Goal: Task Accomplishment & Management: Complete application form

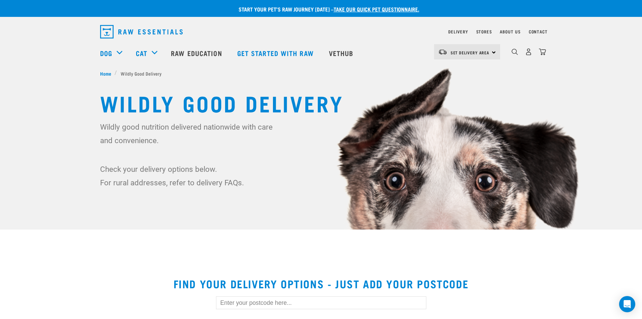
click at [376, 7] on link "take our quick pet questionnaire." at bounding box center [377, 8] width 86 height 3
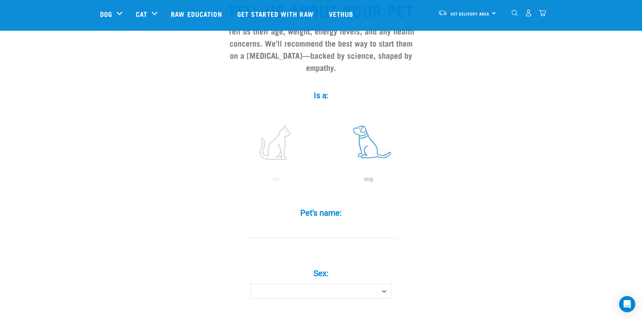
scroll to position [67, 0]
click at [365, 128] on label at bounding box center [368, 141] width 91 height 57
click at [322, 180] on input "radio" at bounding box center [322, 180] width 0 height 0
click at [311, 222] on input "Pet's name: *" at bounding box center [321, 229] width 152 height 15
type input "Fido"
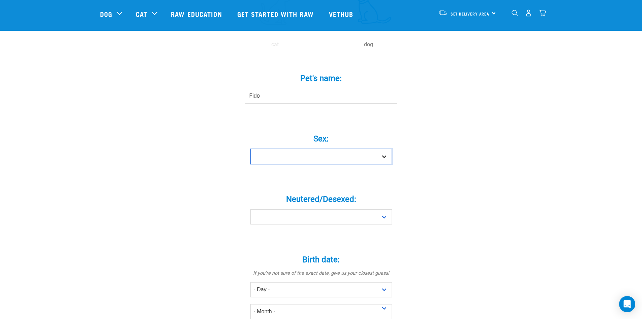
scroll to position [202, 0]
click at [309, 148] on select "Boy Girl" at bounding box center [321, 155] width 142 height 15
click at [304, 149] on select "Boy Girl" at bounding box center [321, 155] width 142 height 15
select select "boy"
click at [250, 148] on select "Boy Girl" at bounding box center [321, 155] width 142 height 15
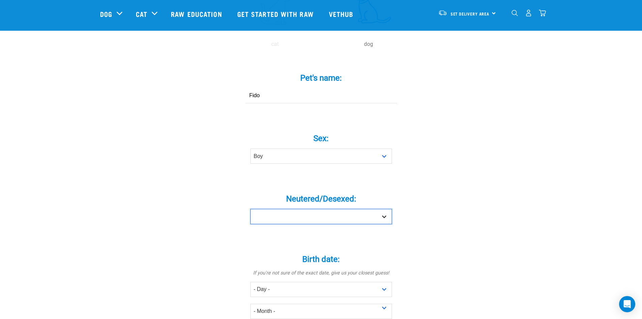
click at [284, 209] on select "Yes No" at bounding box center [321, 216] width 142 height 15
select select "yes"
click at [250, 209] on select "Yes No" at bounding box center [321, 216] width 142 height 15
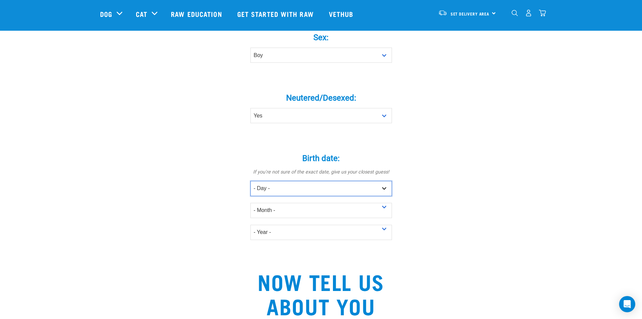
click at [297, 181] on select "- Day - 1 2 3 4 5 6 7 8 9 10 11 12 13 14 15 16 17 18 19 20 21 22 23 24 25 26 27" at bounding box center [321, 188] width 142 height 15
click at [297, 180] on select "- Day - 1 2 3 4 5 6 7 8 9 10 11 12 13 14 15 16 17 18 19 20 21 22 23 24 25 26 27" at bounding box center [321, 187] width 142 height 15
select select "16"
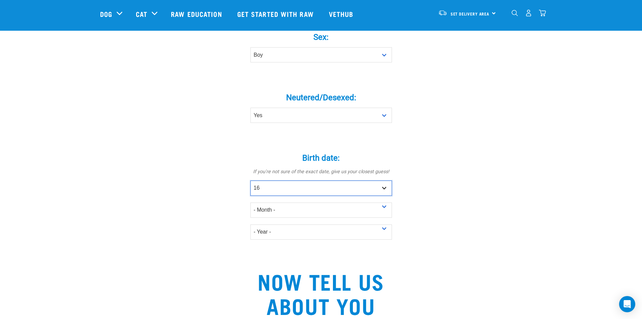
click at [250, 180] on select "- Day - 1 2 3 4 5 6 7 8 9 10 11 12 13 14 15 16 17 18 19 20 21 22 23 24 25 26 27" at bounding box center [321, 187] width 142 height 15
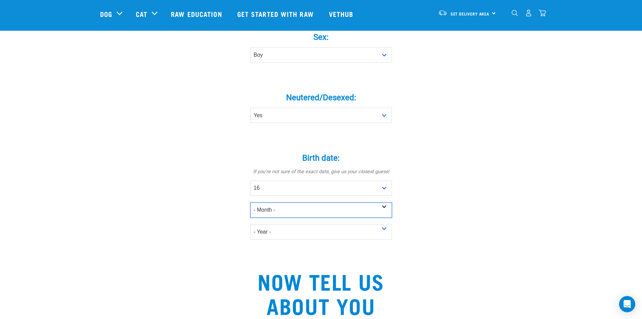
click at [299, 202] on select "- Month - January February March April May June July August September October N…" at bounding box center [321, 209] width 142 height 15
select select "September"
click at [250, 202] on select "- Month - January February March April May June July August September October N…" at bounding box center [321, 209] width 142 height 15
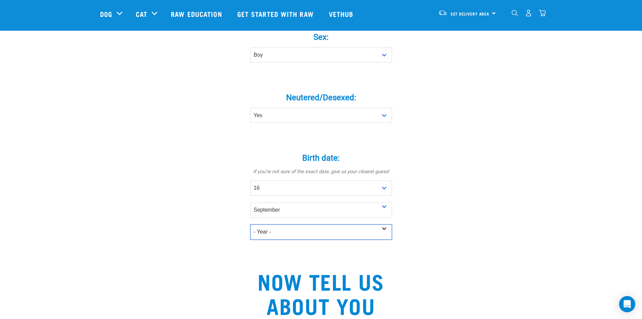
click at [287, 224] on select "- Year - 2025 2024 2023 2022 2021 2020 2019 2018 2017 2016 2015 2014 2013 2012" at bounding box center [321, 231] width 142 height 15
select select "2022"
click at [250, 224] on select "- Year - 2025 2024 2023 2022 2021 2020 2019 2018 2017 2016 2015 2014 2013 2012" at bounding box center [321, 231] width 142 height 15
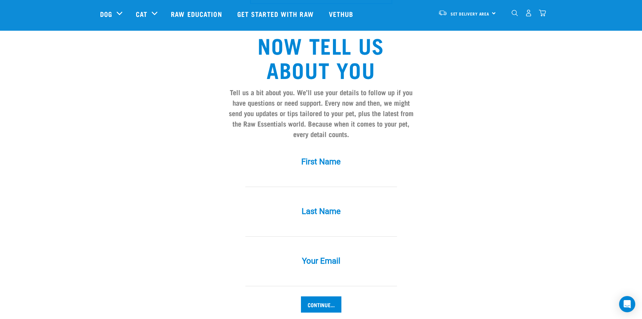
scroll to position [539, 0]
click at [290, 179] on div "First Name *" at bounding box center [321, 172] width 202 height 50
click at [321, 171] on input "First Name *" at bounding box center [321, 178] width 152 height 15
type input "Kristen"
click at [281, 221] on input "McKay" at bounding box center [321, 228] width 152 height 15
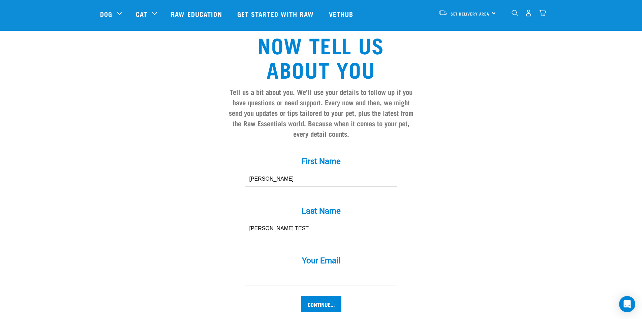
type input "McKay TEST"
click at [261, 270] on input "Your Email *" at bounding box center [321, 277] width 152 height 15
type input "[PERSON_NAME][EMAIL_ADDRESS][DOMAIN_NAME]"
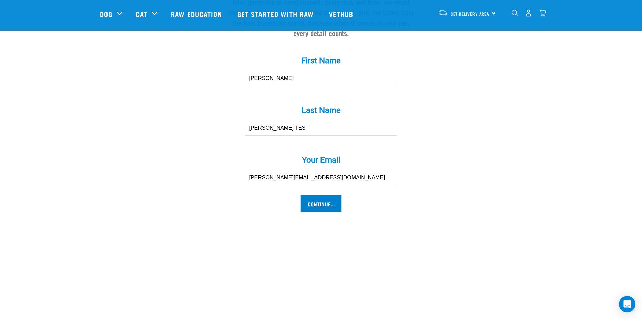
click at [328, 195] on input "Continue..." at bounding box center [321, 203] width 40 height 16
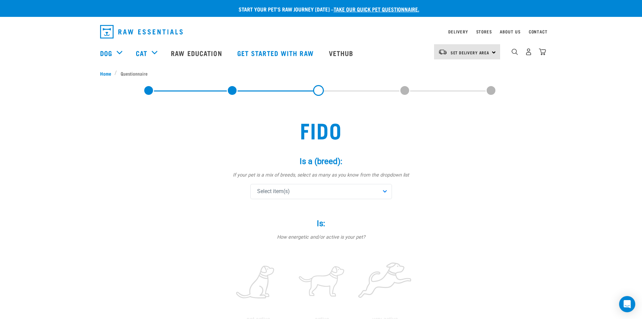
click at [310, 194] on div "Select item(s)" at bounding box center [321, 191] width 142 height 15
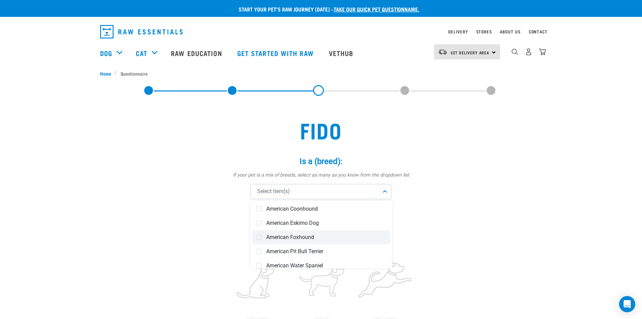
scroll to position [101, 0]
click at [312, 248] on span "American Pit Bull Terrier" at bounding box center [326, 250] width 120 height 7
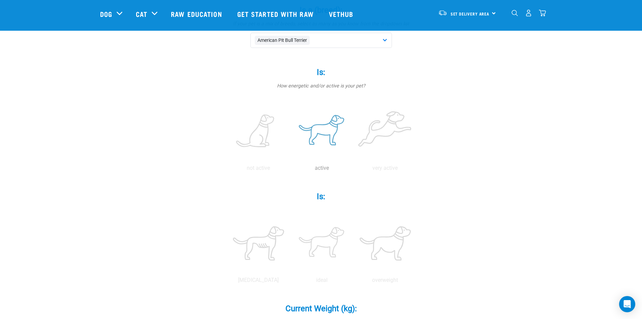
click at [329, 135] on label at bounding box center [322, 130] width 61 height 57
click at [290, 170] on input "radio" at bounding box center [290, 170] width 0 height 0
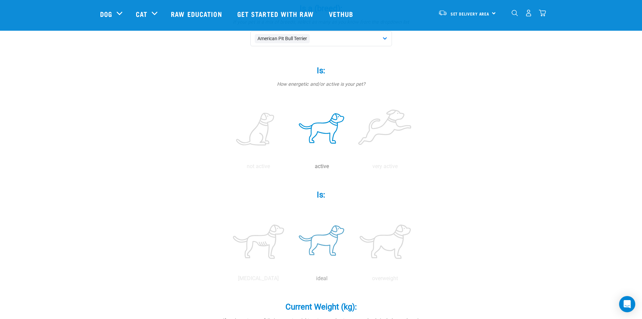
click at [323, 238] on label at bounding box center [322, 241] width 61 height 57
click at [290, 280] on input "radio" at bounding box center [290, 280] width 0 height 0
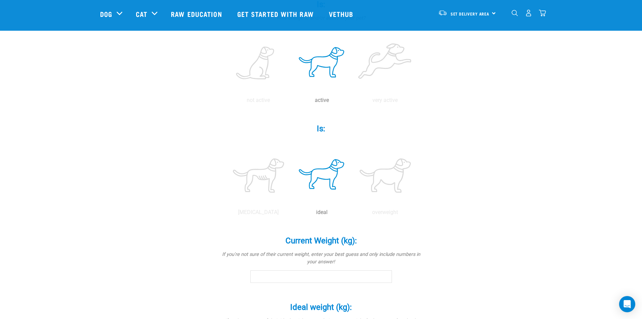
click at [291, 281] on input "Current Weight (kg): *" at bounding box center [321, 276] width 142 height 12
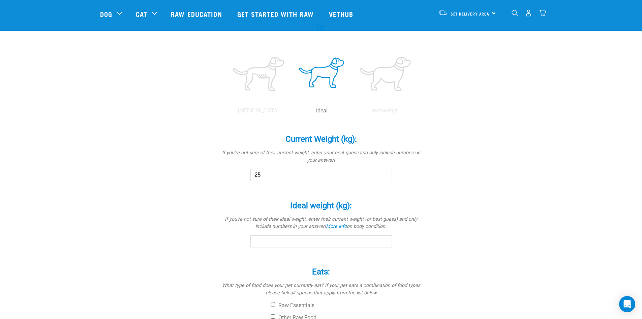
scroll to position [271, 0]
type input "25"
click at [274, 241] on input "Ideal weight (kg): *" at bounding box center [321, 240] width 142 height 12
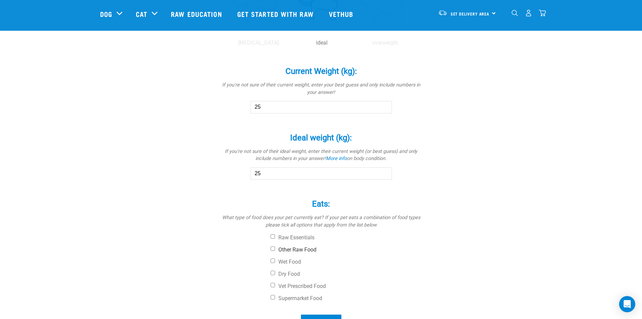
type input "25"
click at [273, 248] on input "Other Raw Food" at bounding box center [273, 248] width 4 height 4
checkbox input "true"
click at [275, 297] on label "Supermarket Food" at bounding box center [347, 297] width 152 height 7
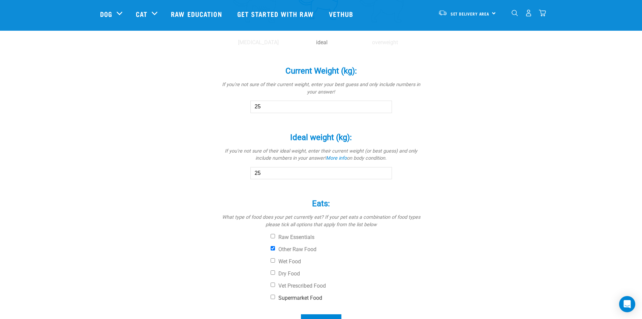
click at [275, 297] on input "Supermarket Food" at bounding box center [273, 296] width 4 height 4
checkbox input "true"
drag, startPoint x: 271, startPoint y: 272, endPoint x: 282, endPoint y: 273, distance: 11.5
click at [272, 272] on input "Dry Food" at bounding box center [273, 272] width 4 height 4
checkbox input "true"
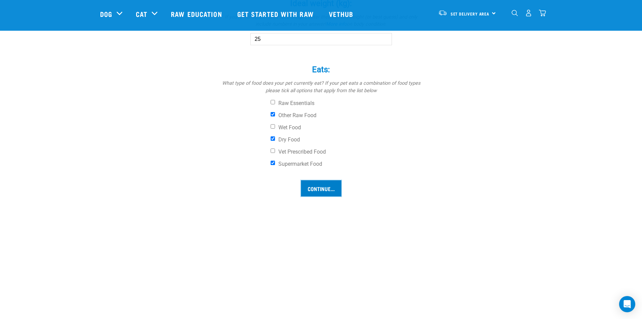
click at [321, 191] on input "Continue..." at bounding box center [321, 188] width 40 height 16
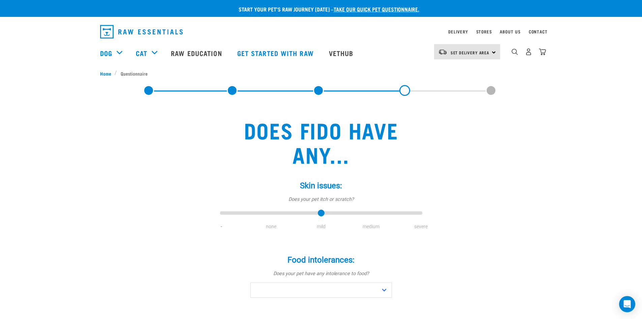
type input "2"
click at [319, 213] on input "range" at bounding box center [321, 212] width 202 height 9
click at [305, 287] on select "No Yes" at bounding box center [321, 289] width 142 height 15
select select "yes"
click at [250, 282] on select "No Yes" at bounding box center [321, 289] width 142 height 15
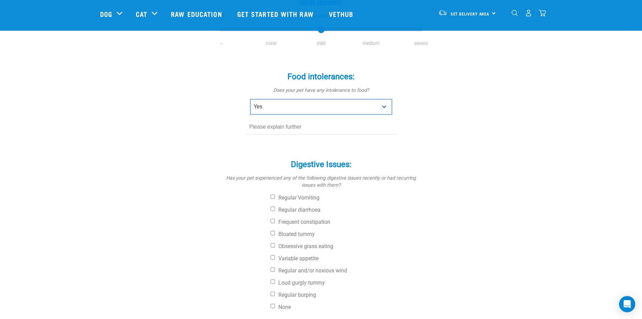
scroll to position [134, 0]
click at [293, 128] on input "text" at bounding box center [321, 125] width 152 height 15
type input "chicken"
drag, startPoint x: 272, startPoint y: 208, endPoint x: 277, endPoint y: 226, distance: 18.7
click at [272, 210] on label "Regular diarrhoea" at bounding box center [347, 208] width 152 height 7
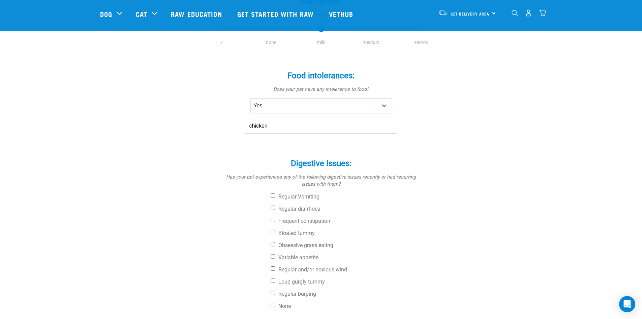
click at [272, 210] on input "Regular diarrhoea" at bounding box center [273, 207] width 4 height 4
checkbox input "true"
drag, startPoint x: 272, startPoint y: 195, endPoint x: 280, endPoint y: 220, distance: 26.2
click at [272, 196] on input "Regular Vomiting" at bounding box center [273, 195] width 4 height 4
checkbox input "true"
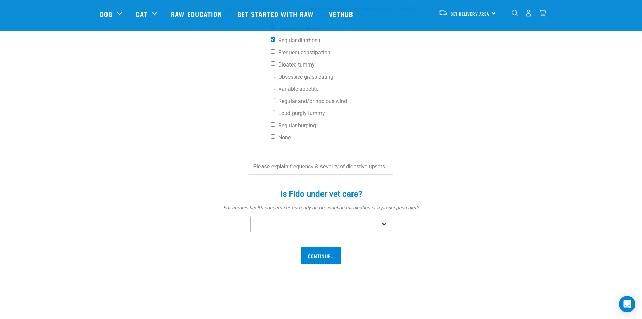
scroll to position [303, 0]
click at [381, 224] on select "No Yes" at bounding box center [321, 223] width 142 height 15
select select "no"
click at [250, 216] on select "No Yes" at bounding box center [321, 223] width 142 height 15
click at [330, 256] on input "Continue..." at bounding box center [321, 255] width 40 height 16
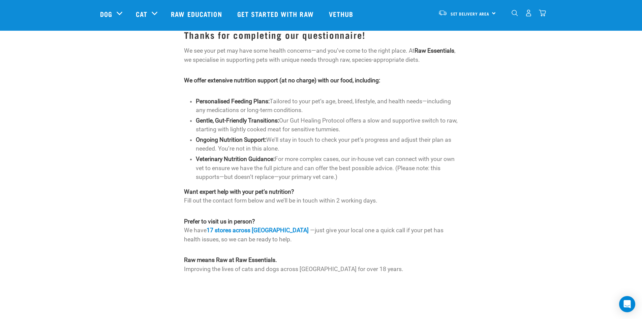
scroll to position [204, 0]
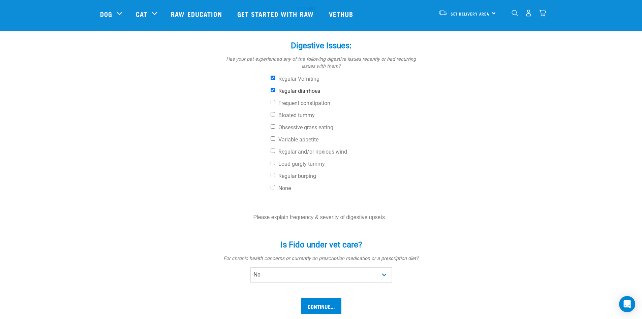
scroll to position [273, 0]
click at [274, 90] on input "Regular diarrhoea" at bounding box center [273, 90] width 4 height 4
checkbox input "false"
click at [271, 79] on input "Regular Vomiting" at bounding box center [273, 78] width 4 height 4
checkbox input "false"
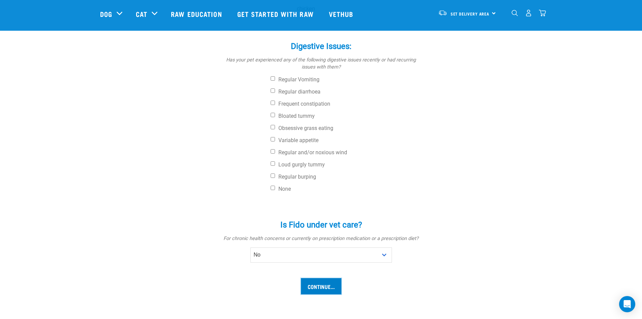
click at [324, 289] on input "Continue..." at bounding box center [321, 286] width 40 height 16
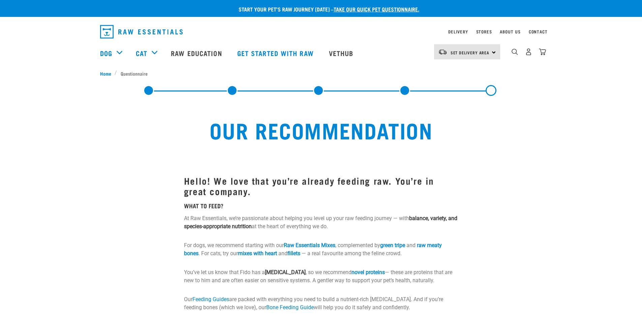
select select "19639"
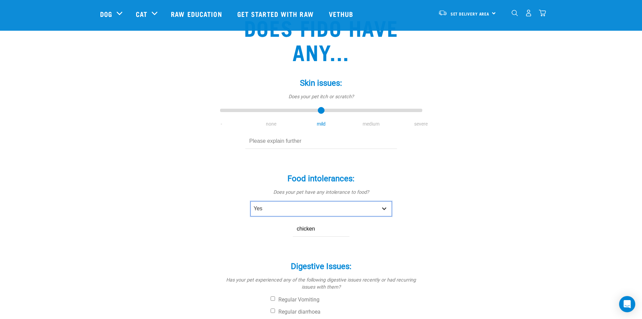
scroll to position [53, 0]
click at [329, 207] on select "No Yes" at bounding box center [321, 208] width 142 height 15
click at [321, 212] on select "No Yes" at bounding box center [321, 208] width 142 height 15
select select "no"
click at [250, 201] on select "No Yes" at bounding box center [321, 208] width 142 height 15
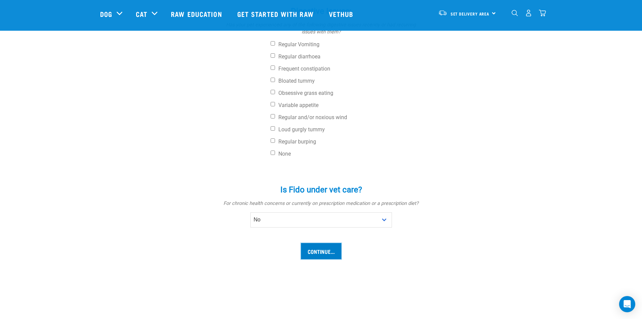
click at [309, 252] on input "Continue..." at bounding box center [321, 251] width 40 height 16
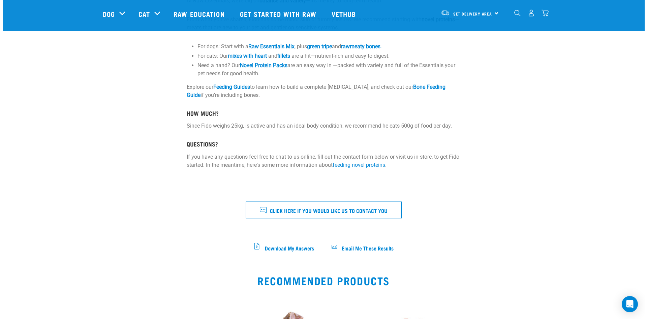
scroll to position [168, 0]
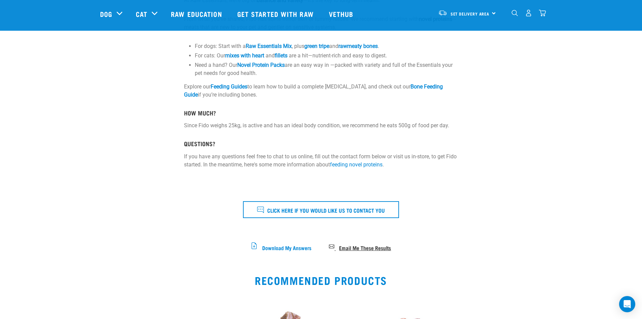
click at [361, 245] on span "Email Me These Results" at bounding box center [365, 247] width 52 height 4
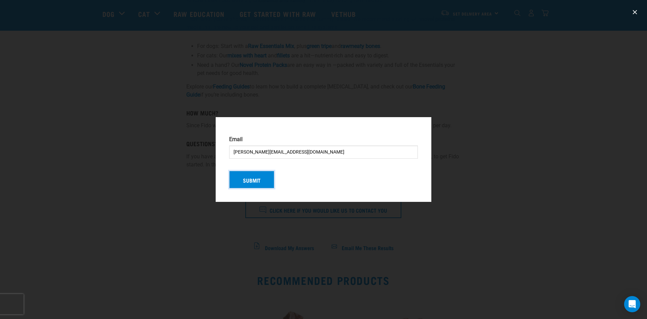
click at [250, 182] on button "Submit" at bounding box center [251, 180] width 45 height 18
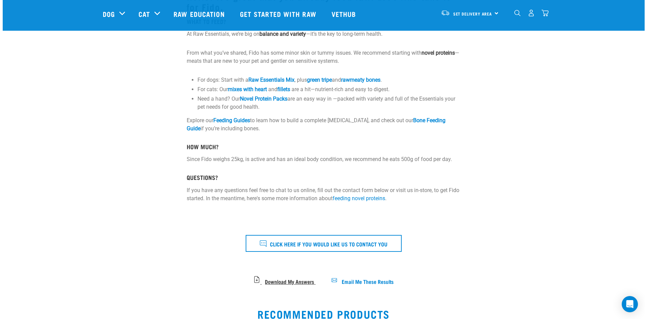
scroll to position [135, 0]
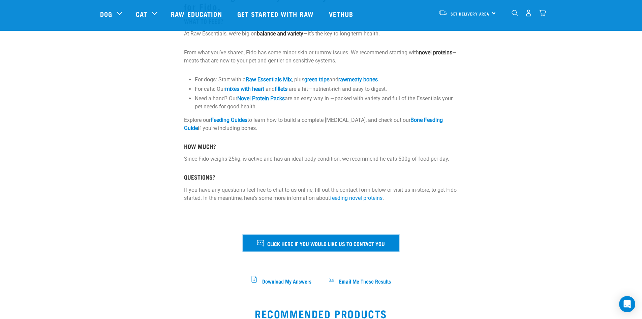
click at [337, 244] on span "Click here if you would like us to contact you" at bounding box center [326, 243] width 118 height 9
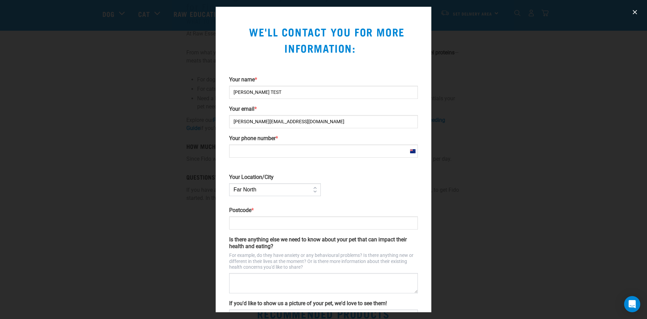
click at [273, 152] on input "Your phone number *" at bounding box center [323, 150] width 189 height 13
type input "+64272233776"
type input "5810"
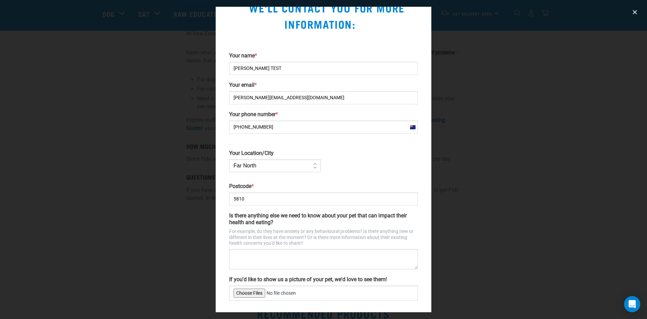
scroll to position [55, 0]
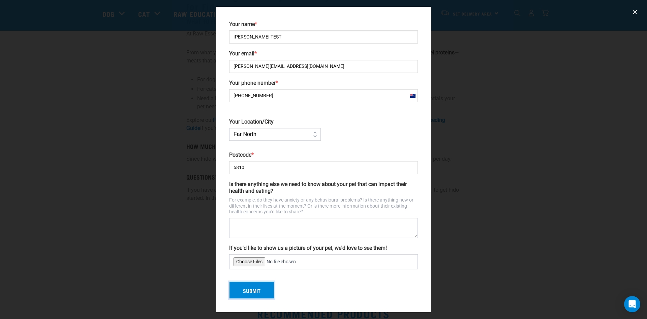
click at [257, 289] on button "Submit" at bounding box center [251, 290] width 45 height 18
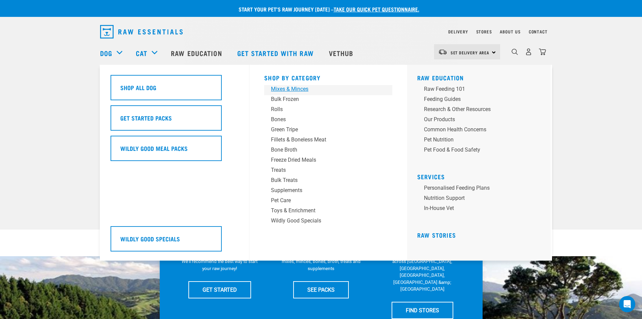
click at [278, 89] on div "Mixes & Minces" at bounding box center [323, 89] width 105 height 8
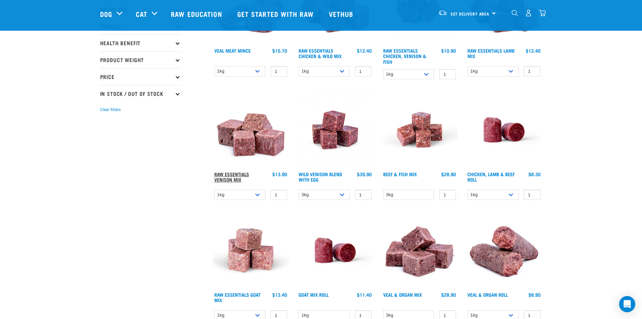
scroll to position [133, 0]
click at [230, 174] on link "Raw Essentials Venison Mix" at bounding box center [231, 176] width 35 height 8
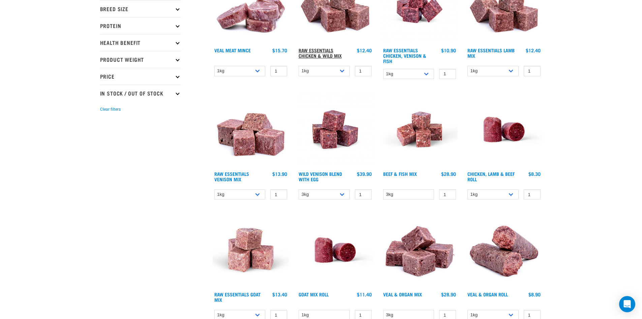
drag, startPoint x: 323, startPoint y: 50, endPoint x: 307, endPoint y: 50, distance: 15.5
click at [322, 50] on link "Raw Essentials Chicken & Wild Mix" at bounding box center [320, 53] width 43 height 8
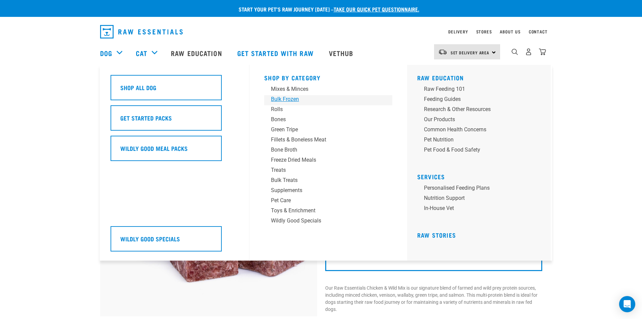
click at [278, 99] on div "Bulk Frozen" at bounding box center [323, 99] width 105 height 8
